Goal: Find specific page/section: Find specific page/section

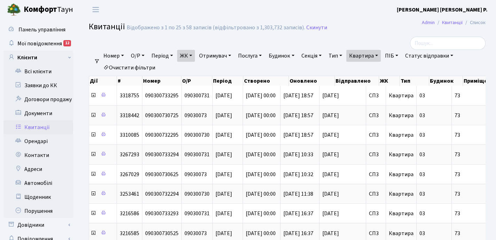
select select "25"
drag, startPoint x: 383, startPoint y: 55, endPoint x: 383, endPoint y: 61, distance: 6.3
click at [381, 55] on link "Квартира" at bounding box center [364, 56] width 34 height 12
click at [380, 70] on input "73" at bounding box center [367, 69] width 41 height 13
type input "7"
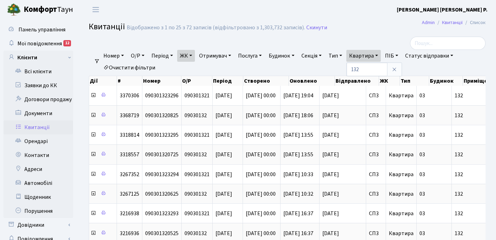
click at [193, 54] on link "ЖК" at bounding box center [186, 56] width 18 height 12
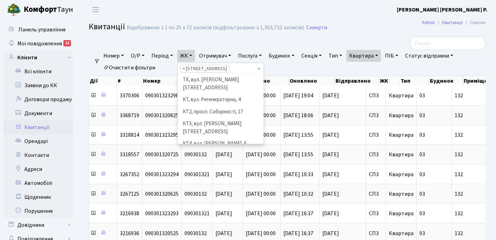
scroll to position [108, 0]
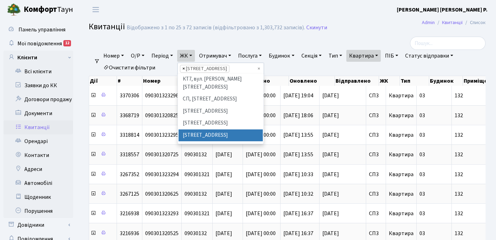
click at [185, 69] on span "×" at bounding box center [184, 68] width 2 height 7
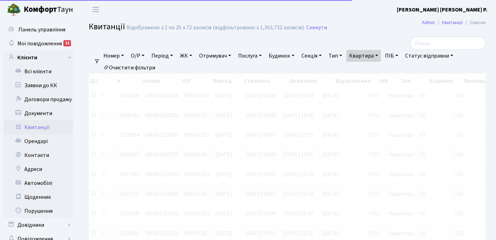
click at [193, 55] on link "ЖК" at bounding box center [186, 56] width 18 height 12
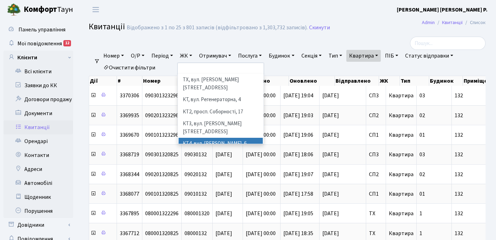
click at [217, 138] on li "КТ4, вул. [PERSON_NAME], 6" at bounding box center [221, 144] width 84 height 12
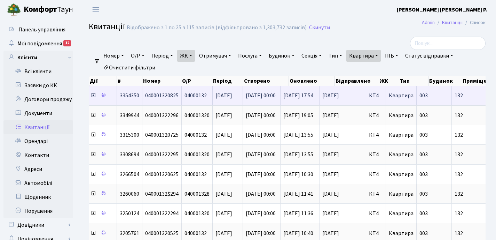
click at [94, 95] on icon at bounding box center [94, 95] width 6 height 6
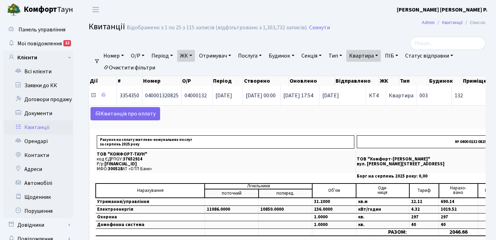
click at [94, 95] on icon at bounding box center [94, 95] width 6 height 6
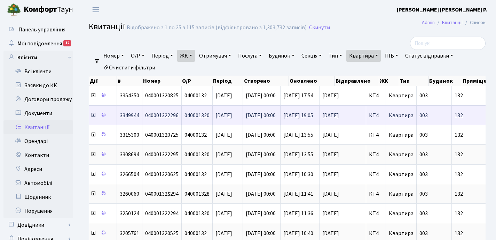
click at [93, 116] on icon at bounding box center [94, 115] width 6 height 6
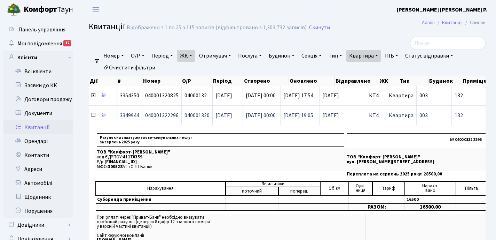
click at [94, 114] on icon at bounding box center [94, 115] width 6 height 6
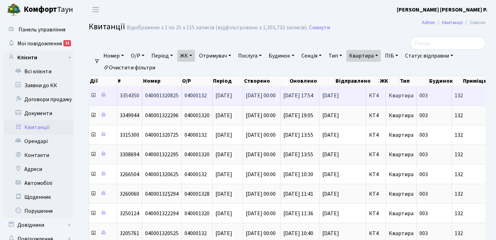
click at [94, 96] on icon at bounding box center [94, 95] width 6 height 6
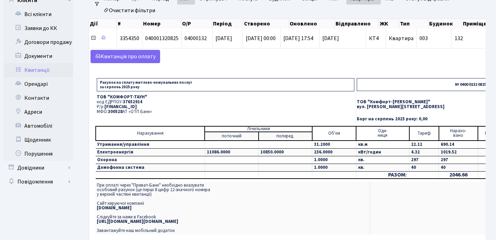
scroll to position [61, 0]
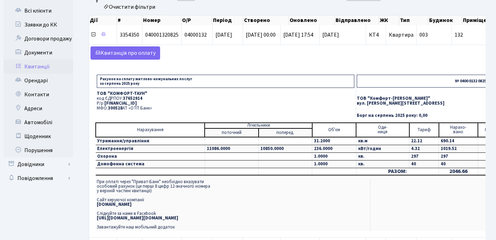
drag, startPoint x: 96, startPoint y: 91, endPoint x: 148, endPoint y: 107, distance: 54.6
click at [152, 109] on td "ТОВ "КОМФОРТ-ТАУН" код ЄДРПОУ: 37652914 Р/р: [FINANCIAL_ID] МФО: 300528 АТ «ОТП…" at bounding box center [225, 101] width 261 height 23
copy td "ТОВ "КОМФОРТ-ТАУН" код ЄДРПОУ: 37652914 Р/р: [FINANCIAL_ID] МФО: 300528 АТ «ОТП…"
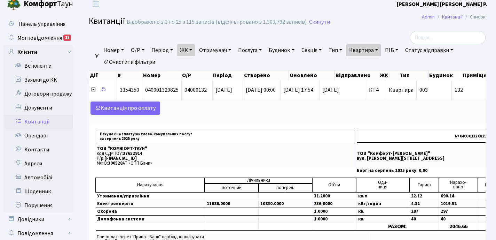
scroll to position [4, 0]
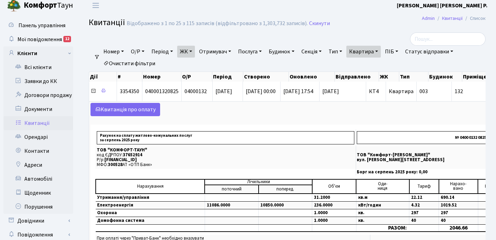
click at [381, 51] on link "Квартира" at bounding box center [364, 52] width 34 height 12
type input "1"
type input "117"
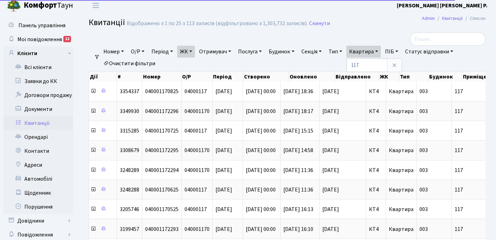
click at [195, 52] on link "ЖК" at bounding box center [186, 52] width 18 height 12
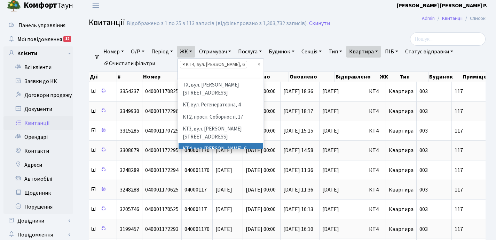
click at [185, 64] on span "×" at bounding box center [184, 64] width 2 height 7
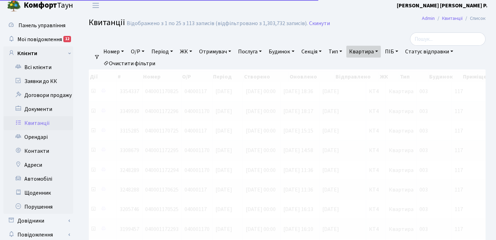
click at [194, 52] on link "ЖК" at bounding box center [186, 52] width 18 height 12
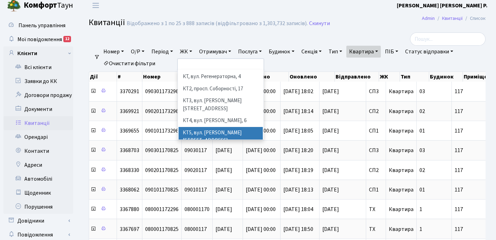
scroll to position [18, 0]
click at [212, 147] on li "КТ6, вул. Ю. Липи, 6-А" at bounding box center [221, 153] width 84 height 12
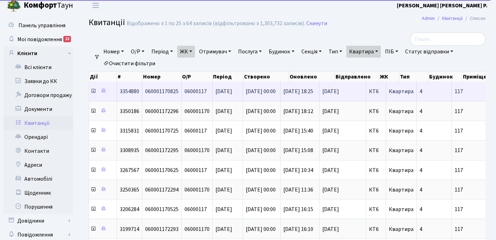
click at [94, 92] on icon at bounding box center [94, 91] width 6 height 6
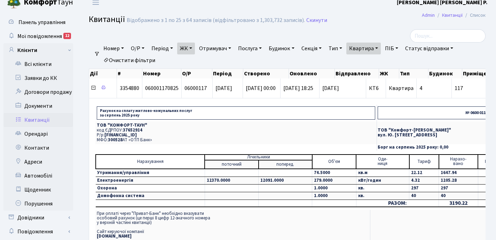
scroll to position [15, 0]
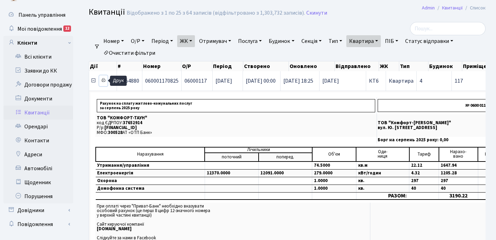
click at [104, 80] on icon at bounding box center [103, 80] width 5 height 5
